Goal: Information Seeking & Learning: Understand process/instructions

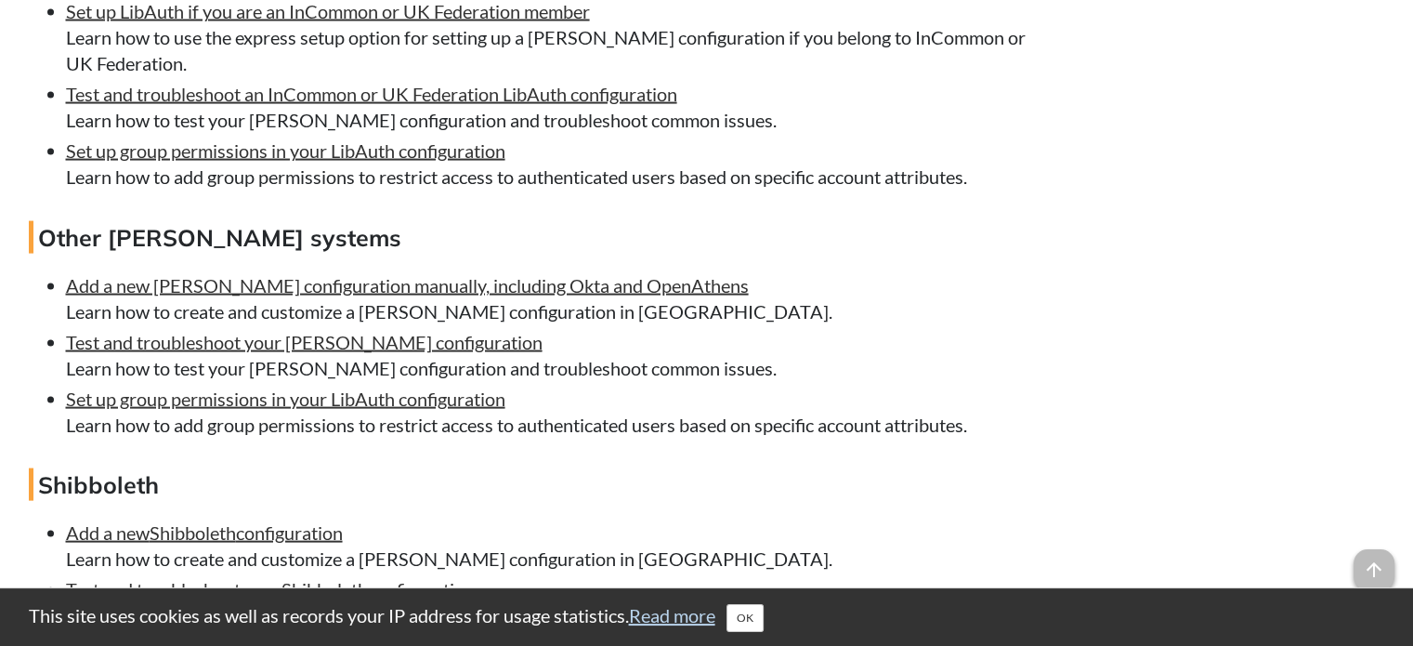
scroll to position [3901, 0]
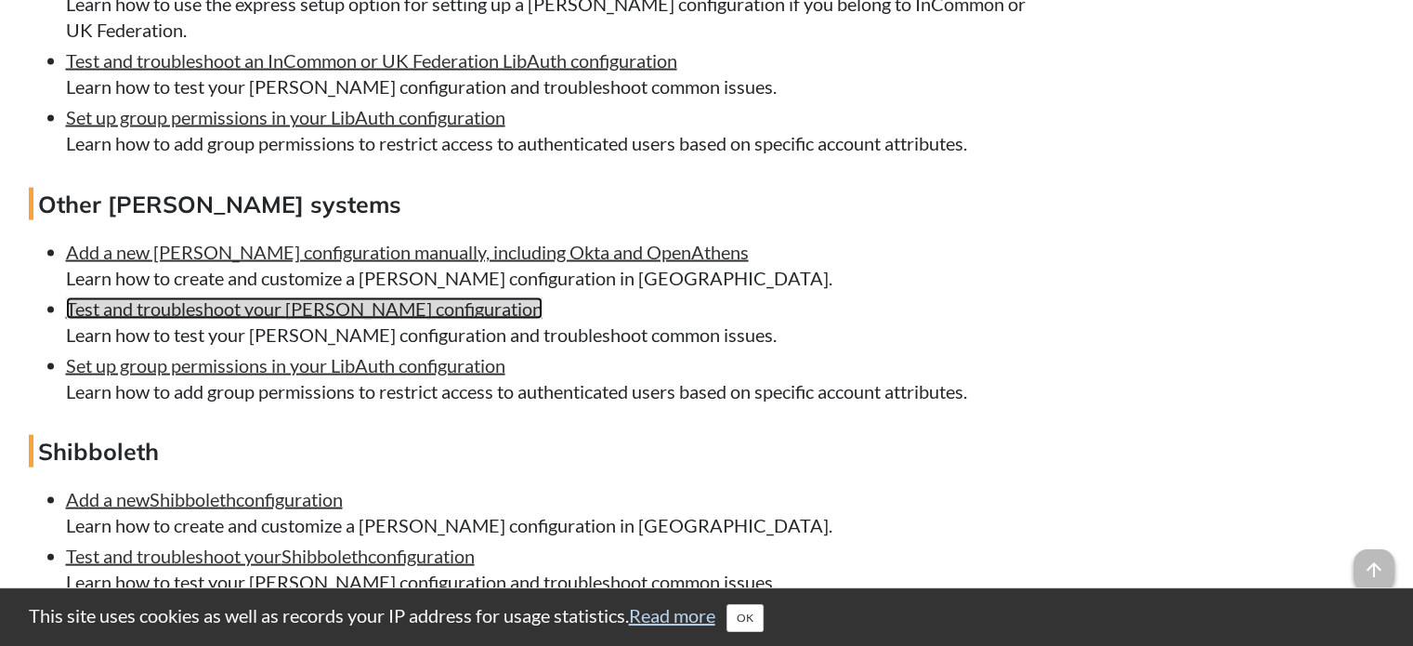
click at [226, 320] on link "Test and troubleshoot your [PERSON_NAME] configuration" at bounding box center [304, 308] width 476 height 22
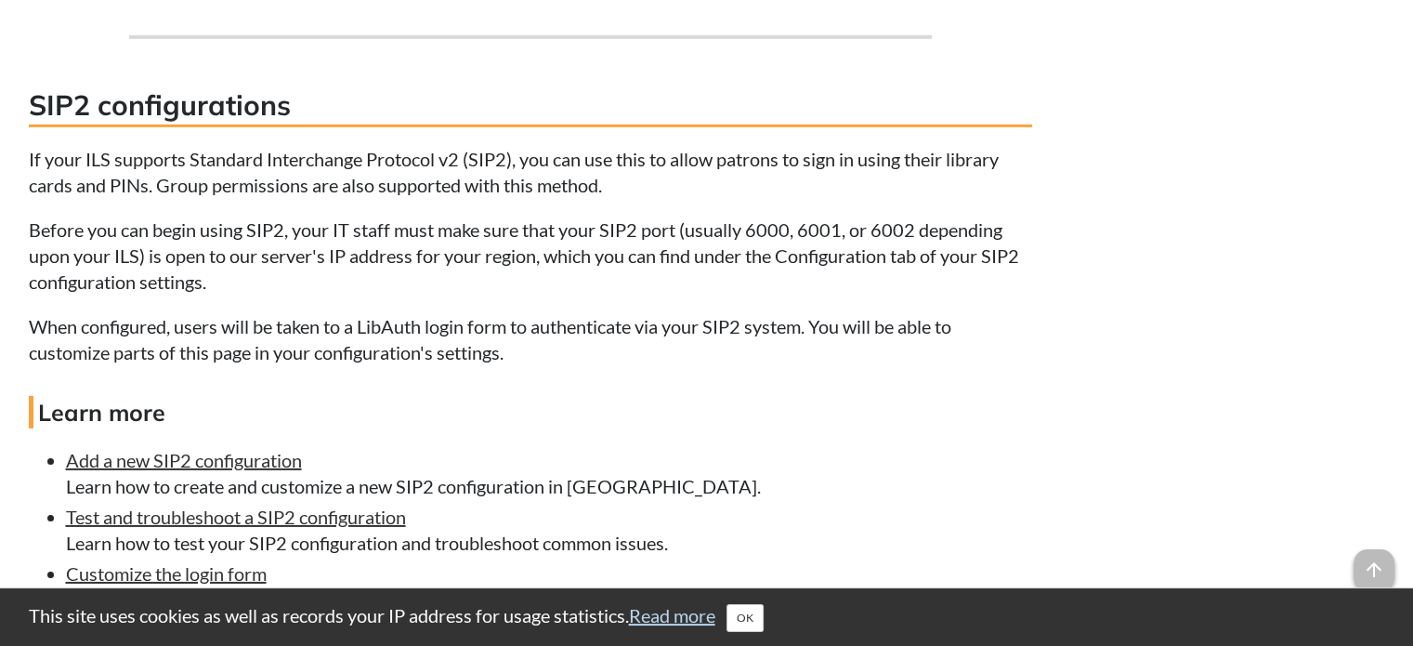
scroll to position [5945, 0]
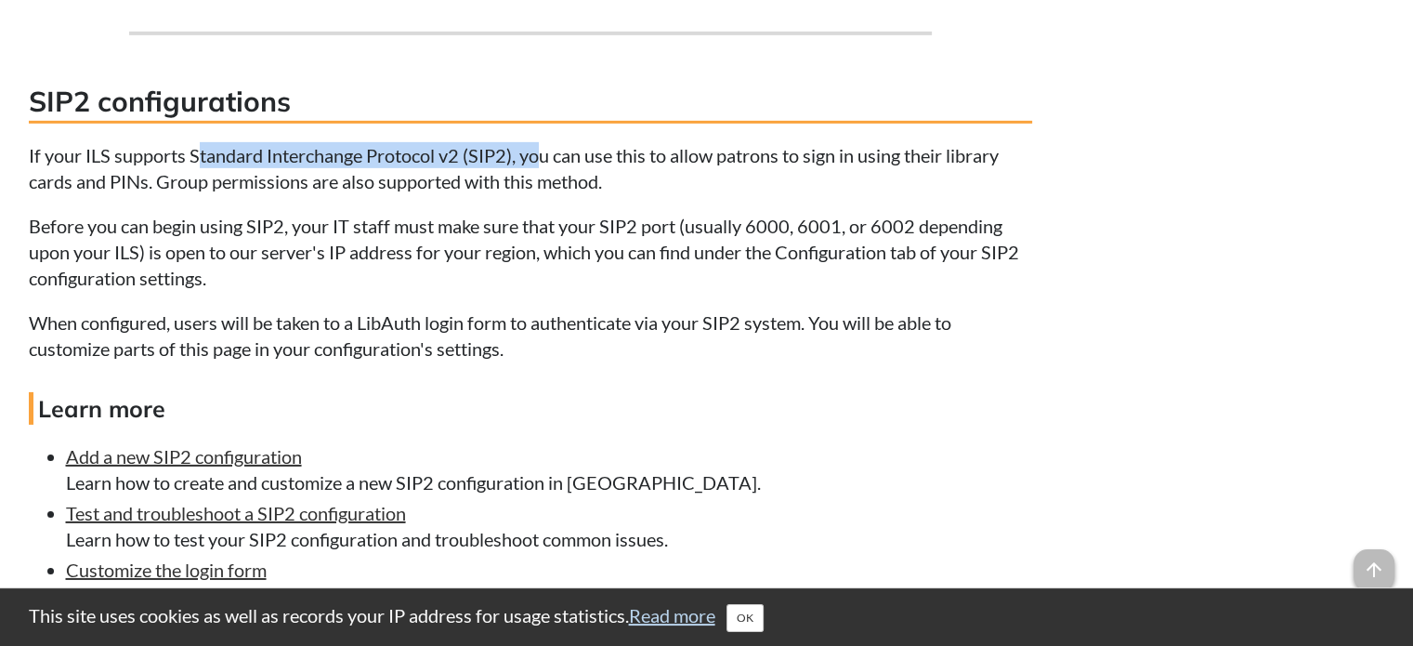
drag, startPoint x: 193, startPoint y: 176, endPoint x: 520, endPoint y: 194, distance: 327.4
click at [508, 194] on p "If your ILS supports Standard Interchange Protocol v2 (SIP2), you can use this …" at bounding box center [530, 168] width 1003 height 52
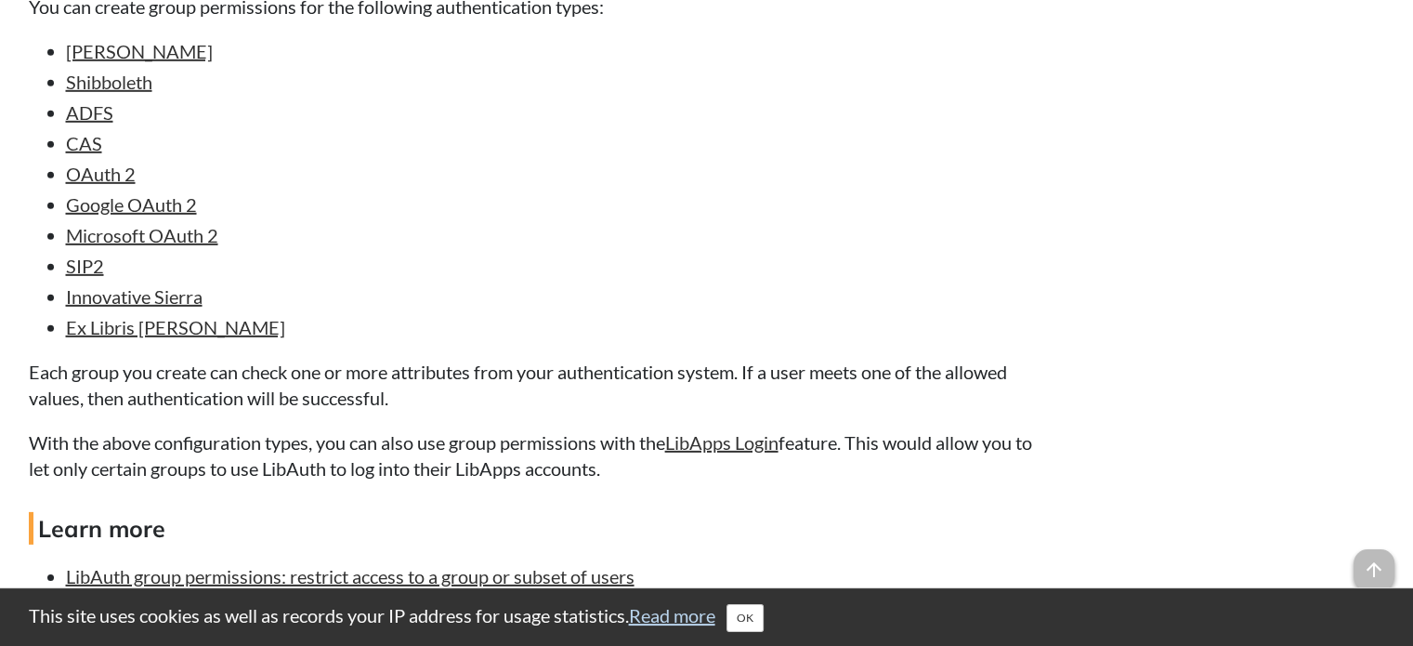
scroll to position [12818, 0]
